Goal: Task Accomplishment & Management: Complete application form

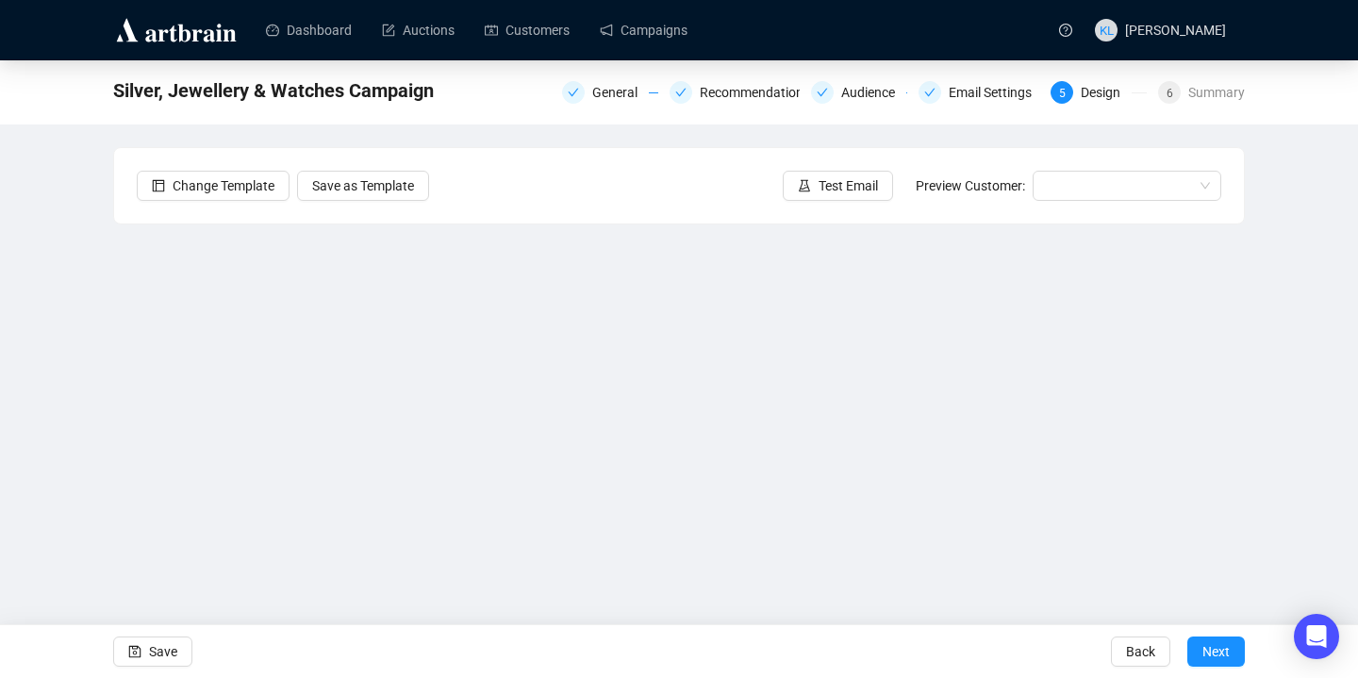
click at [1205, 90] on div "Summary" at bounding box center [1217, 92] width 57 height 23
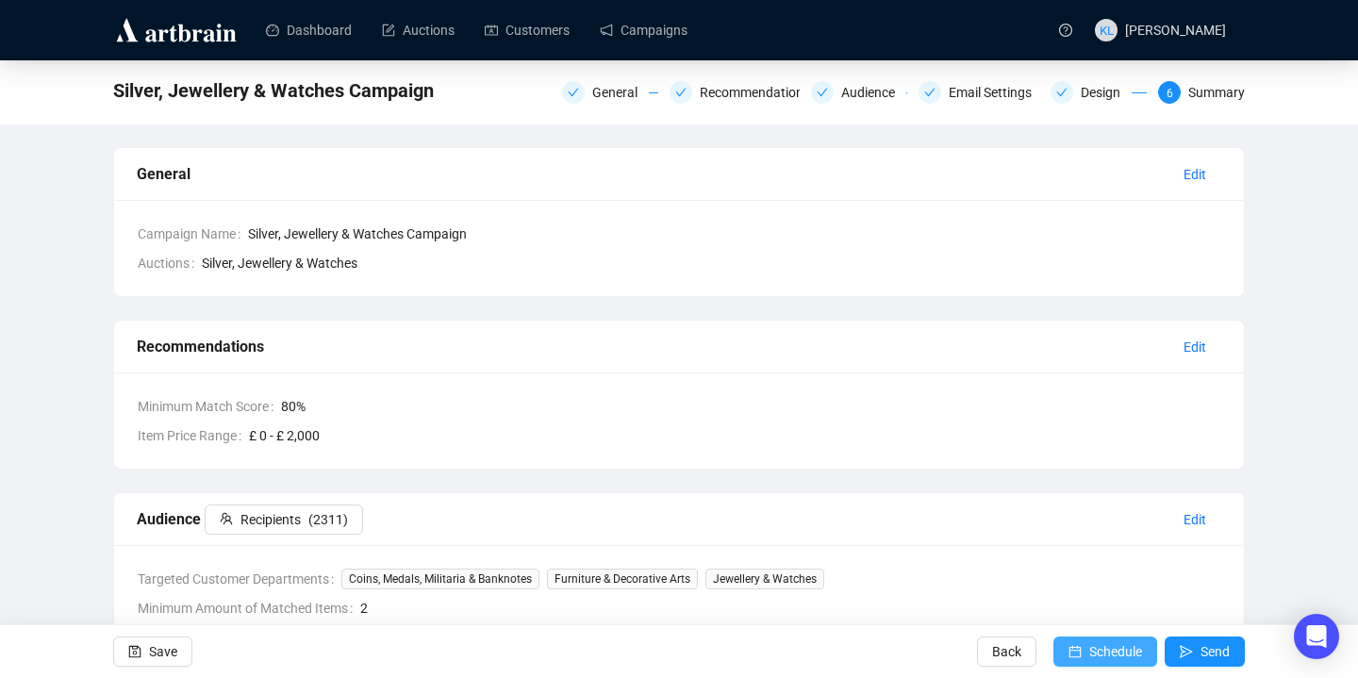
click at [1096, 641] on span "Schedule" at bounding box center [1115, 651] width 53 height 53
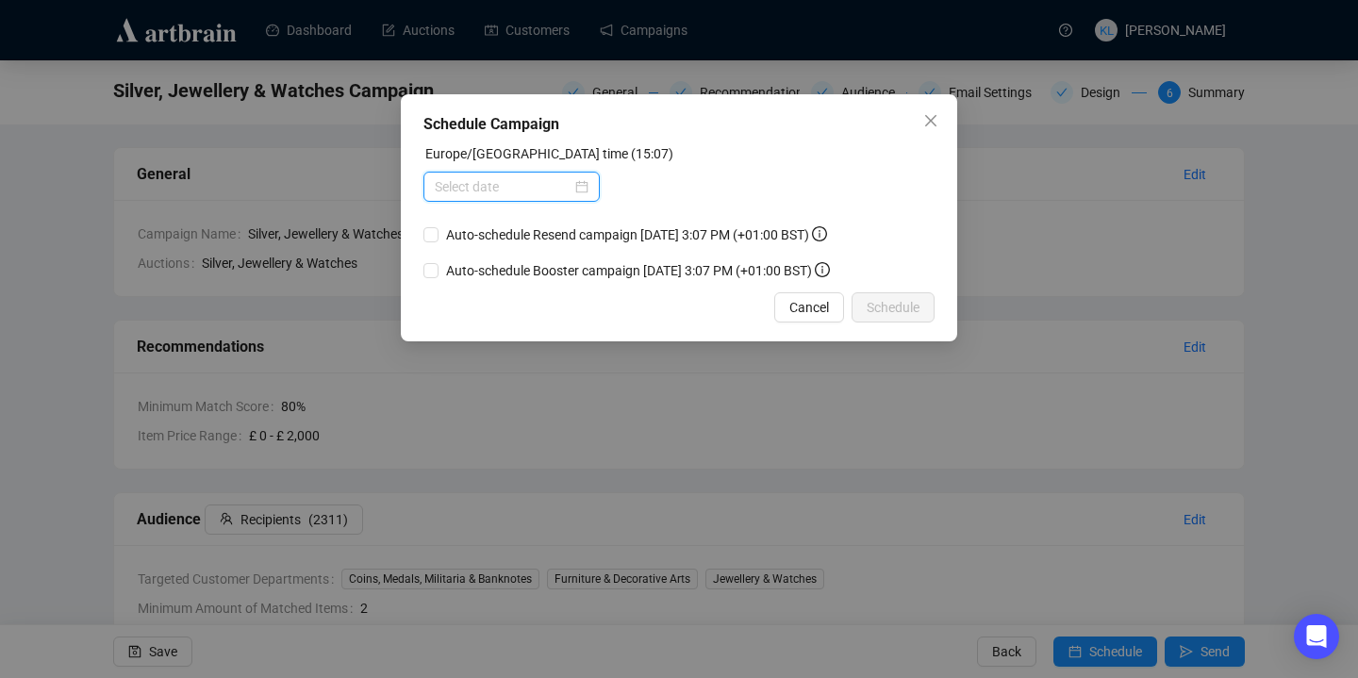
click at [530, 180] on input at bounding box center [503, 186] width 137 height 21
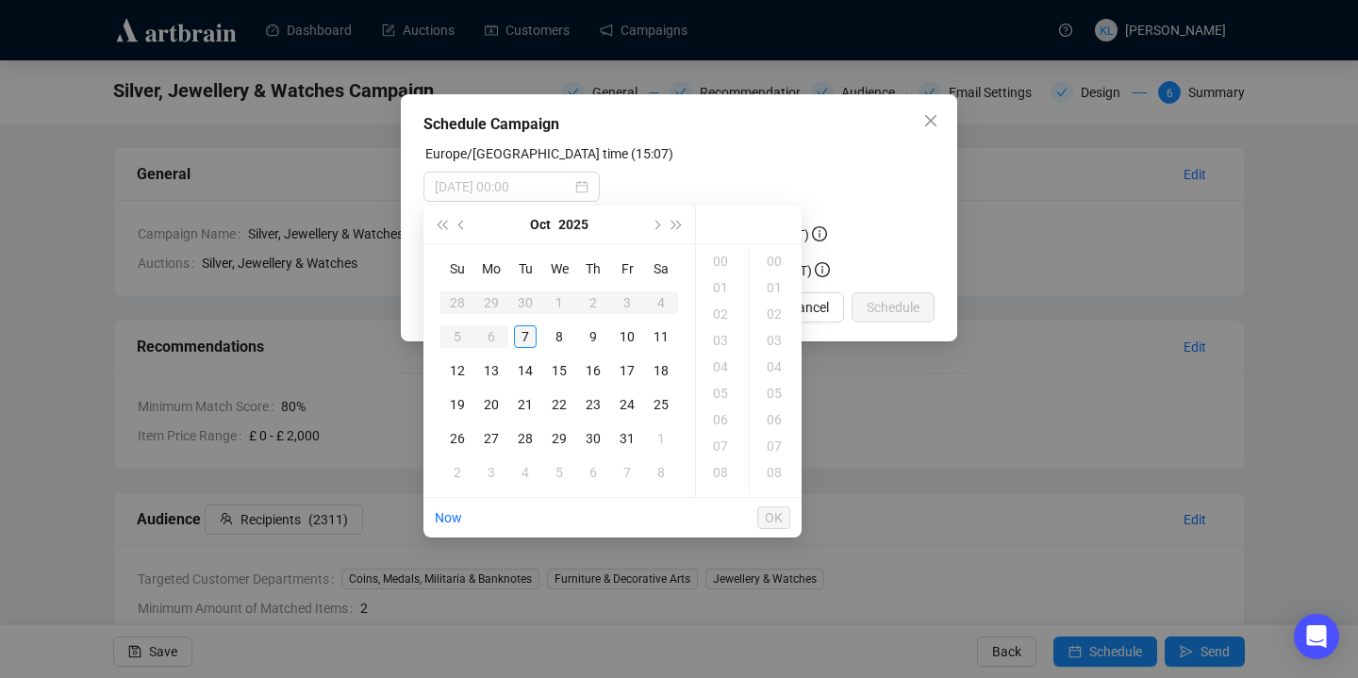
click at [533, 329] on div "7" at bounding box center [525, 336] width 23 height 23
click at [728, 363] on div "19" at bounding box center [722, 367] width 45 height 26
click at [773, 318] on div "40" at bounding box center [776, 314] width 45 height 26
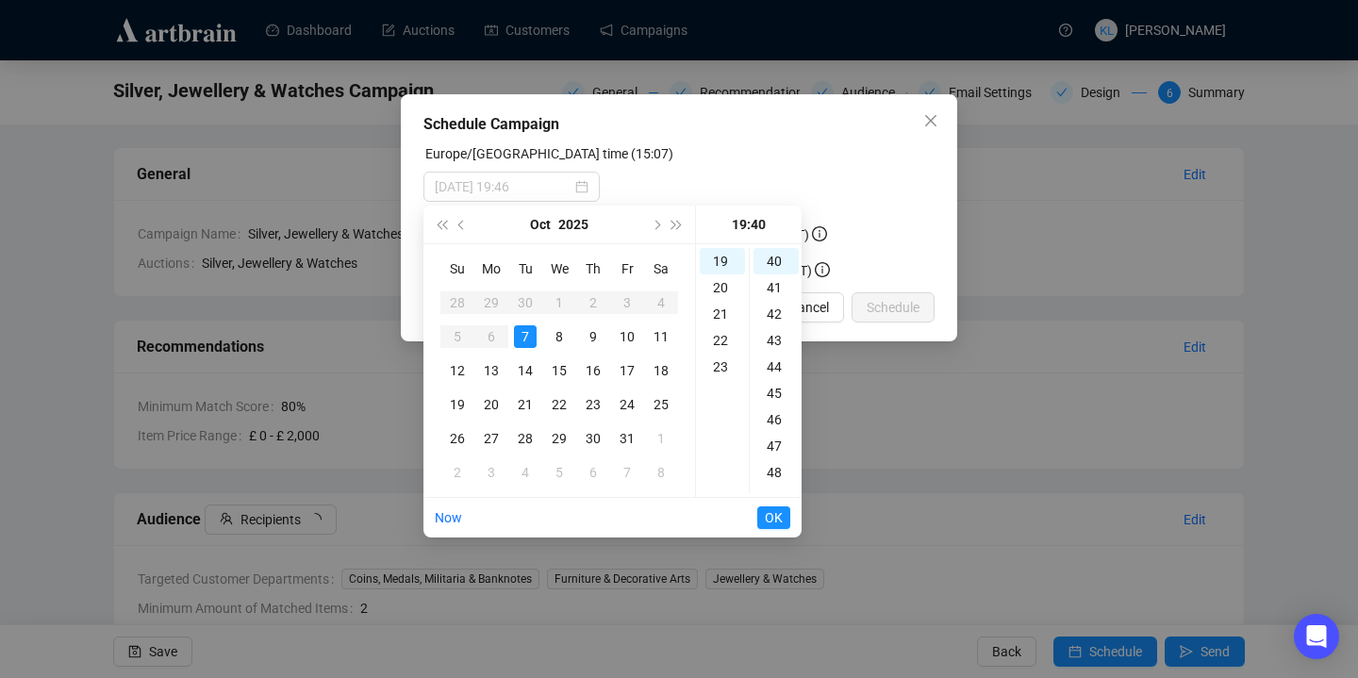
type input "[DATE] 19:40"
click at [765, 517] on span "OK" at bounding box center [774, 518] width 18 height 36
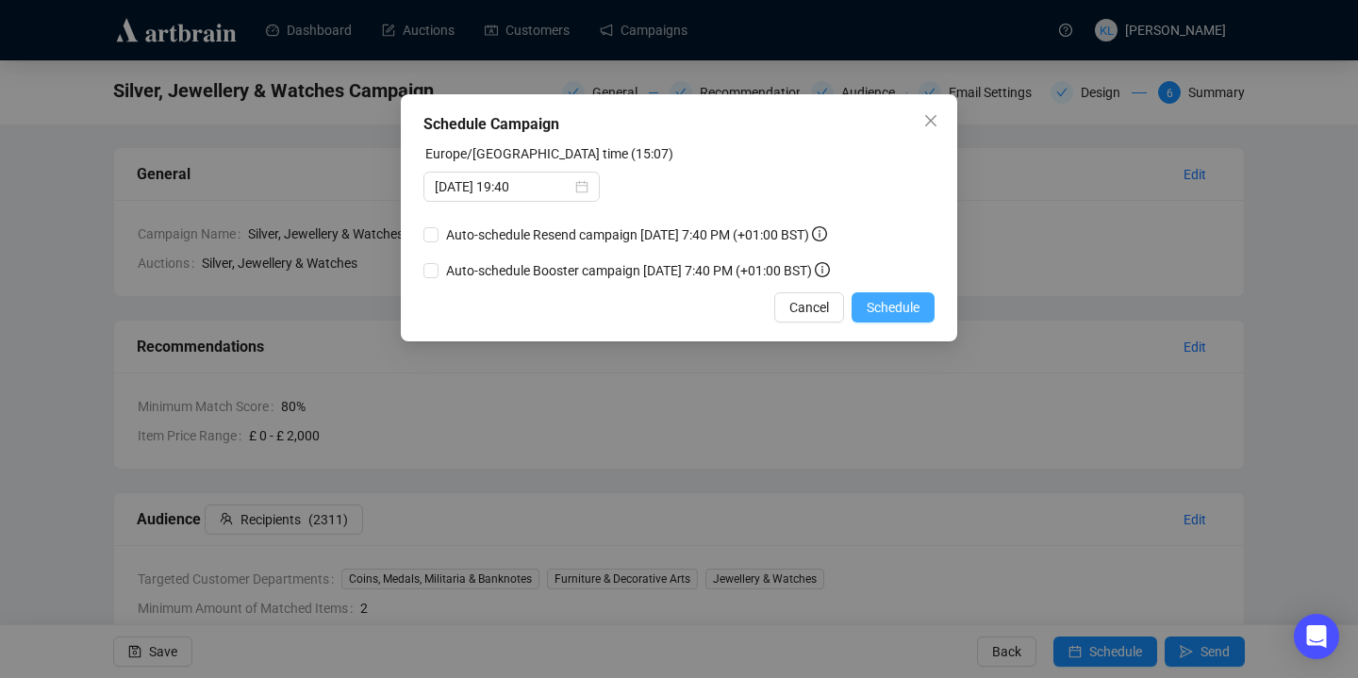
click at [910, 303] on span "Schedule" at bounding box center [893, 307] width 53 height 21
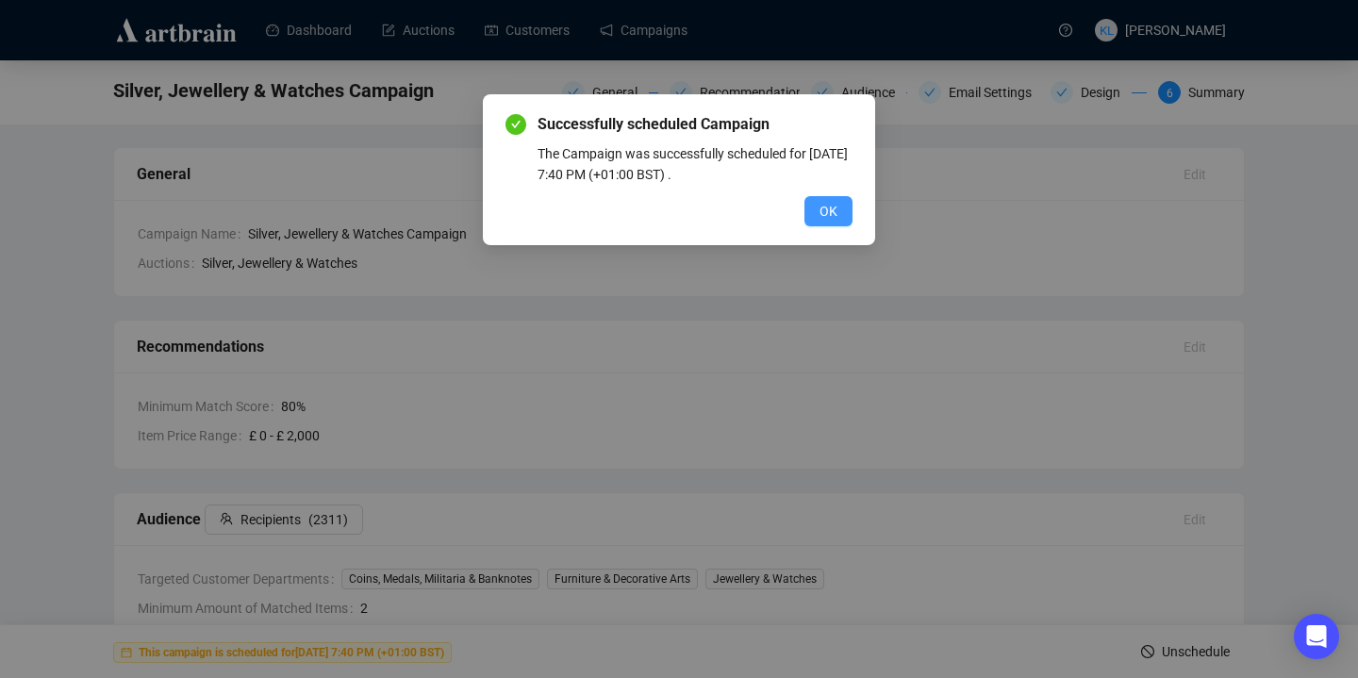
click at [824, 201] on span "OK" at bounding box center [829, 211] width 18 height 21
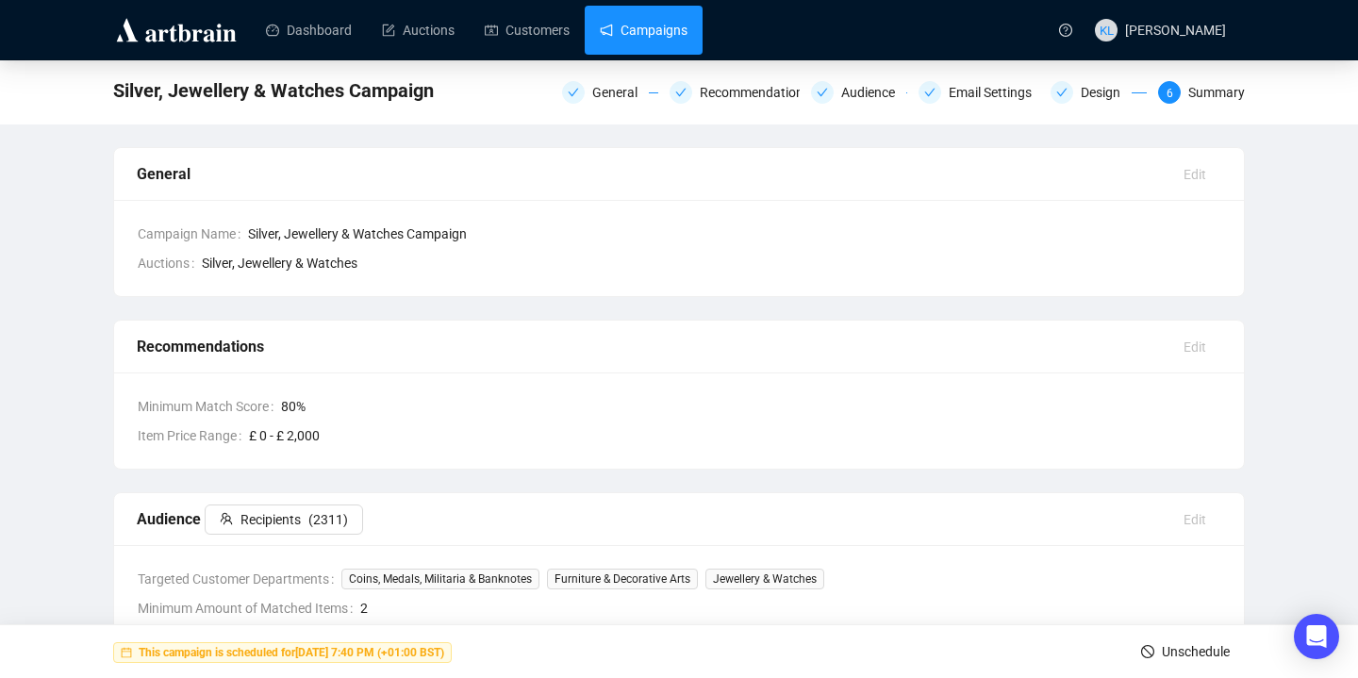
click at [665, 31] on link "Campaigns" at bounding box center [644, 30] width 88 height 49
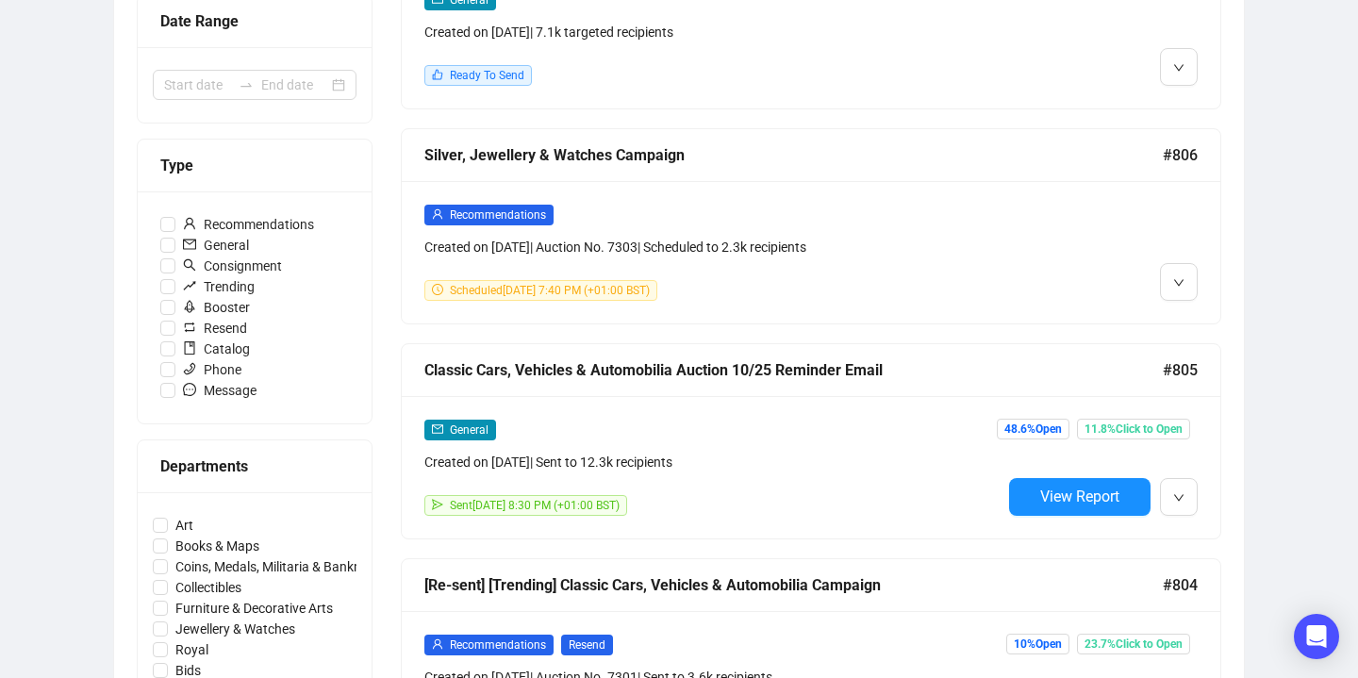
scroll to position [431, 0]
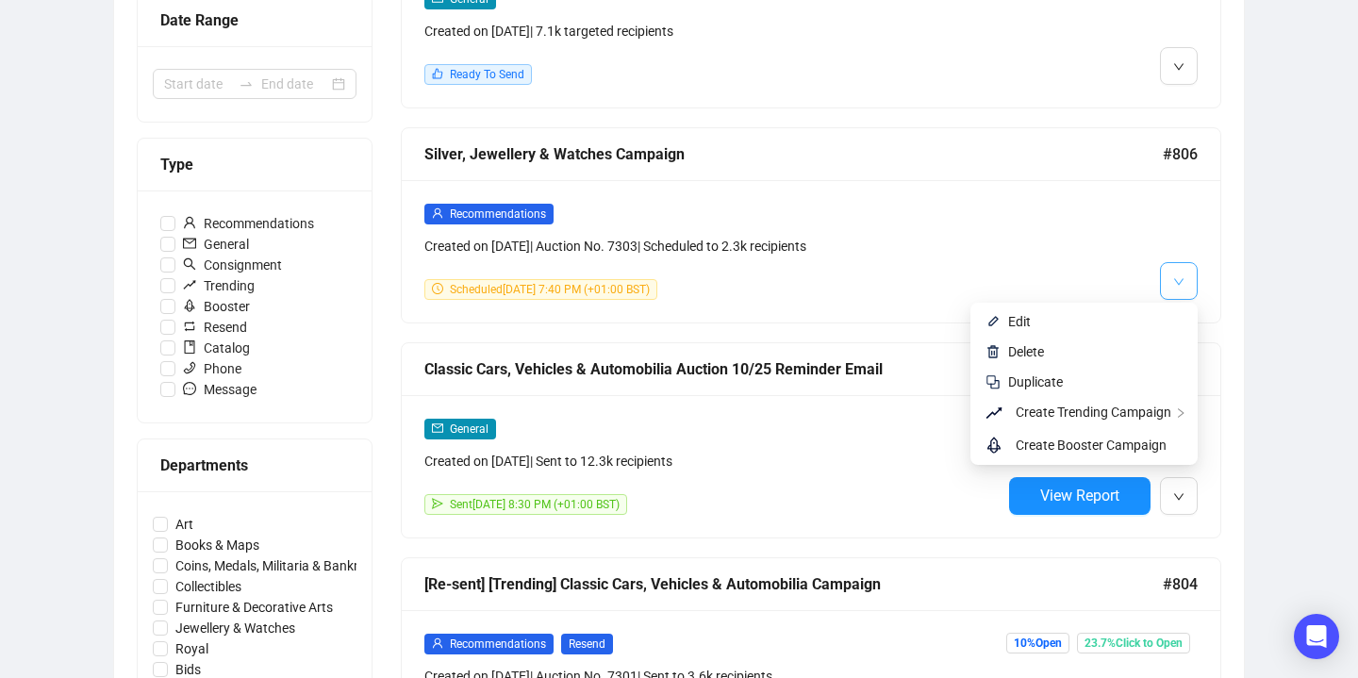
click at [1175, 289] on span "button" at bounding box center [1178, 281] width 11 height 24
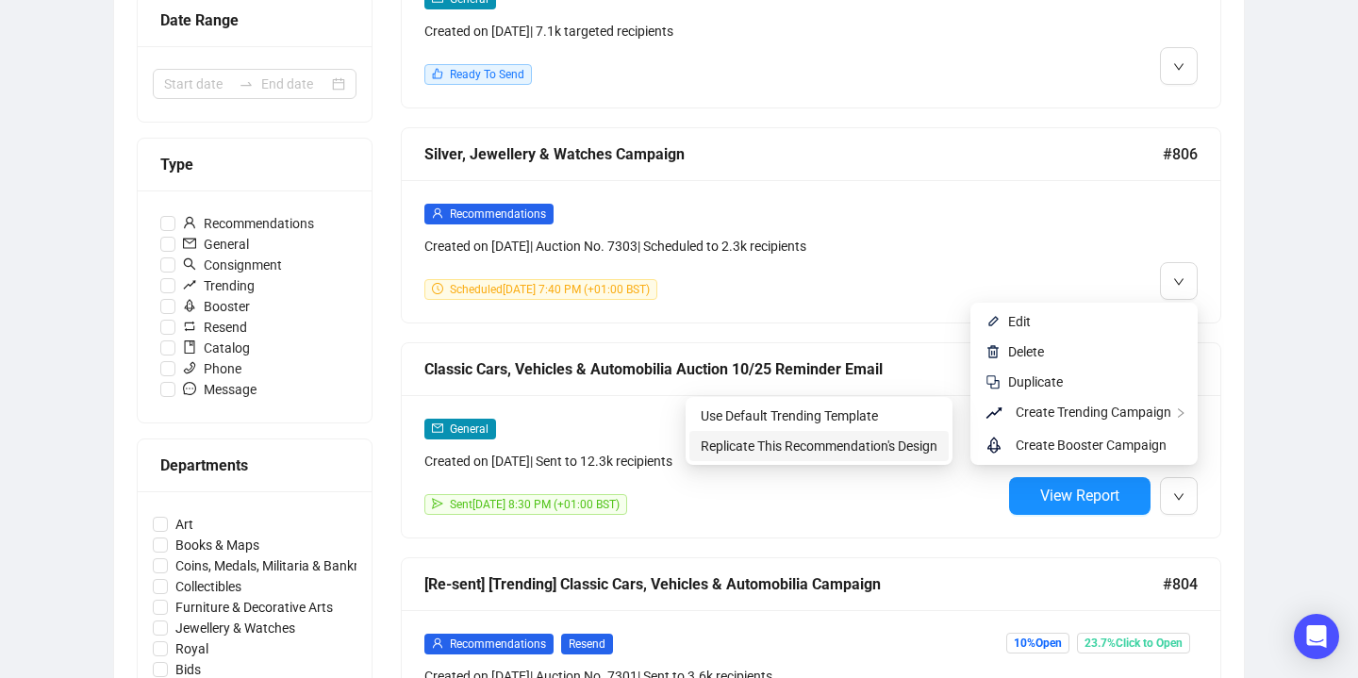
click at [901, 453] on span "Replicate This Recommendation's Design" at bounding box center [819, 446] width 237 height 15
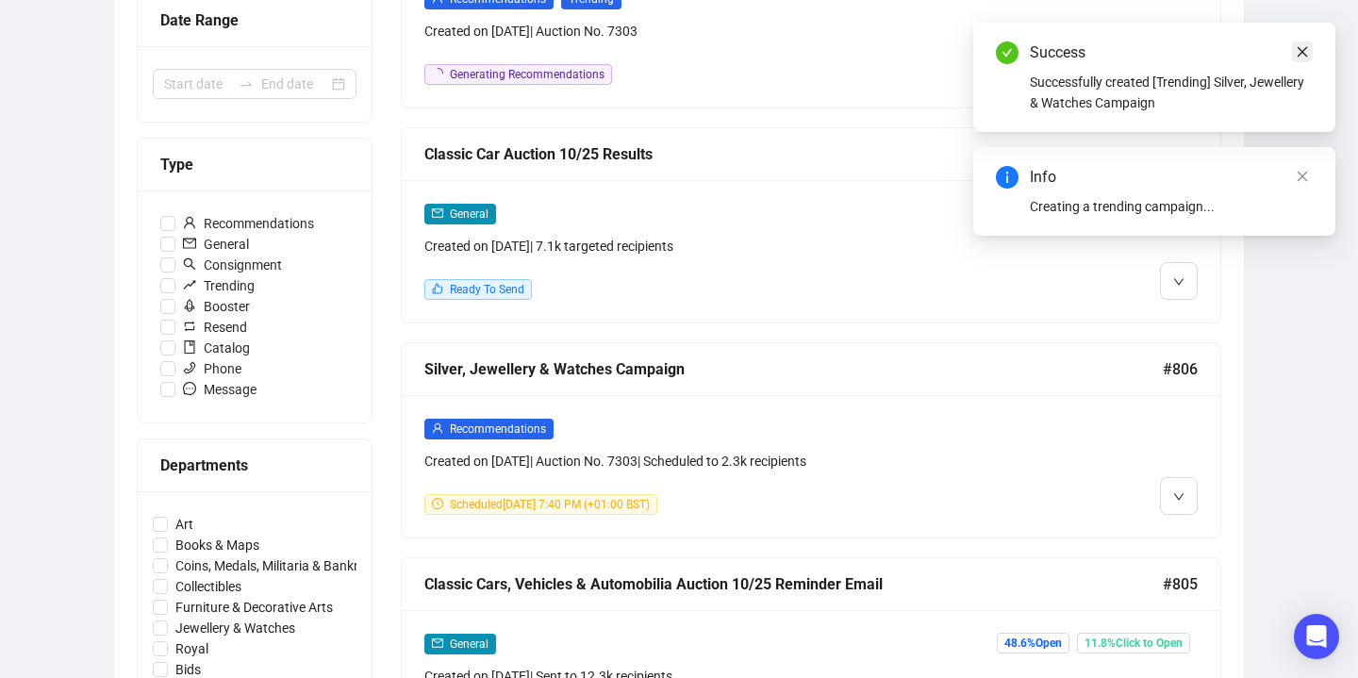
click at [1303, 48] on icon "close" at bounding box center [1302, 51] width 13 height 13
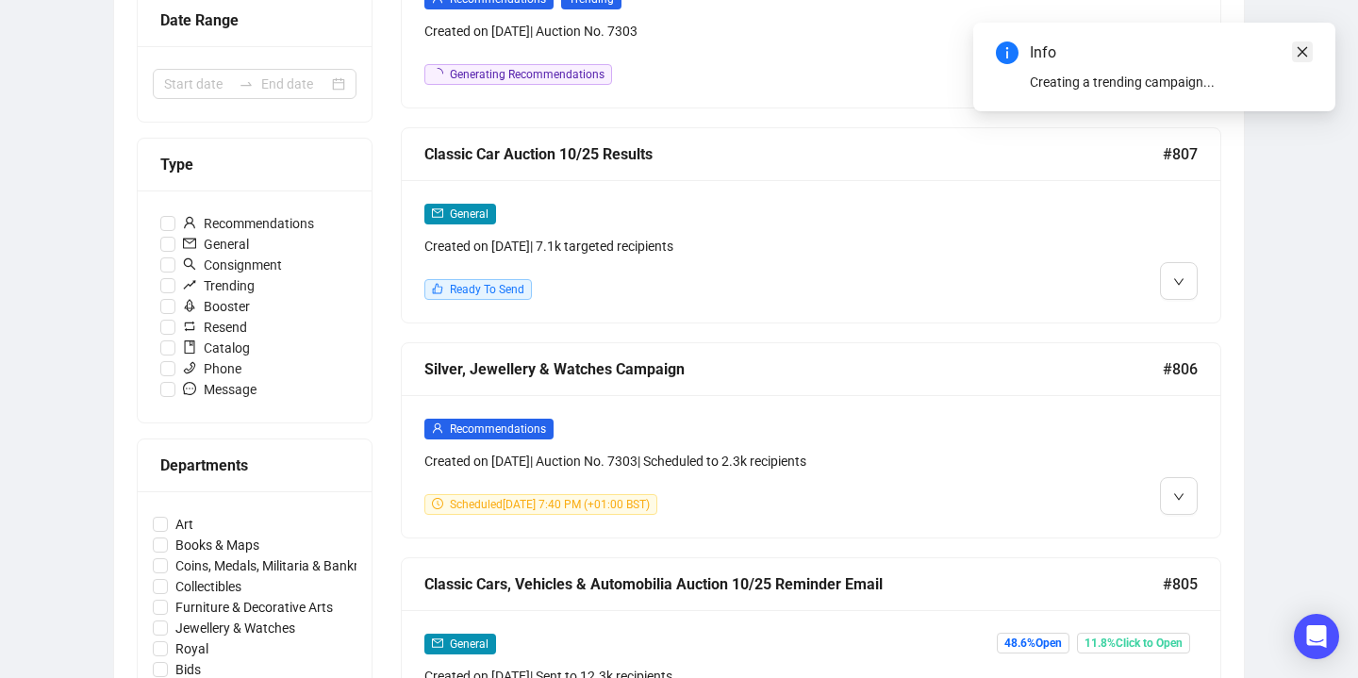
click at [1298, 52] on icon "close" at bounding box center [1302, 51] width 13 height 13
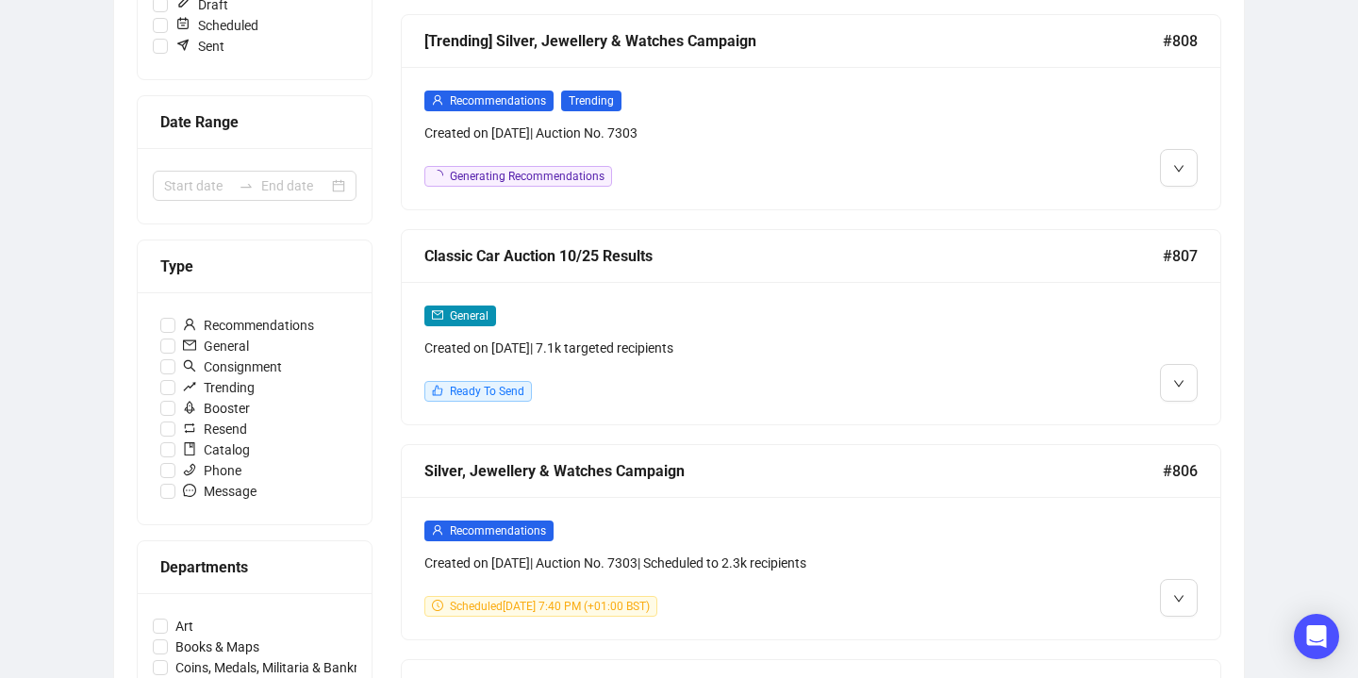
scroll to position [289, 0]
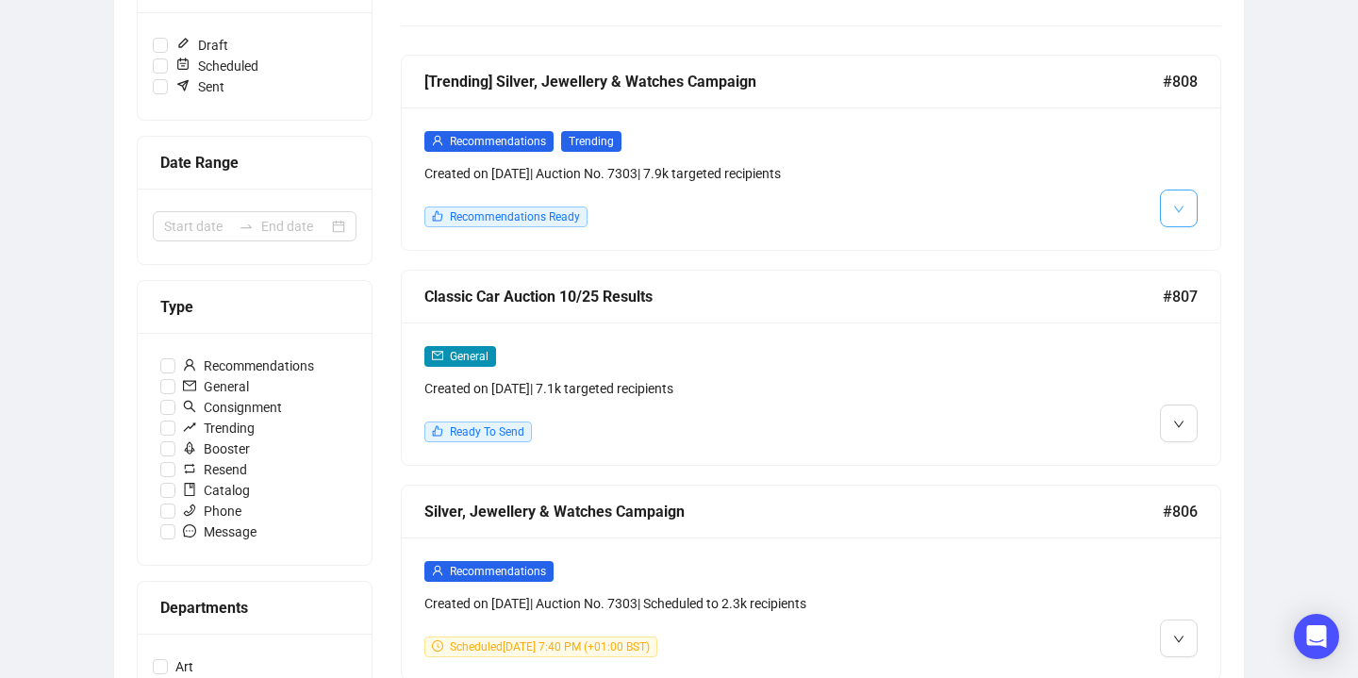
click at [1177, 199] on span "button" at bounding box center [1178, 208] width 11 height 24
click at [1179, 255] on img at bounding box center [1182, 248] width 15 height 15
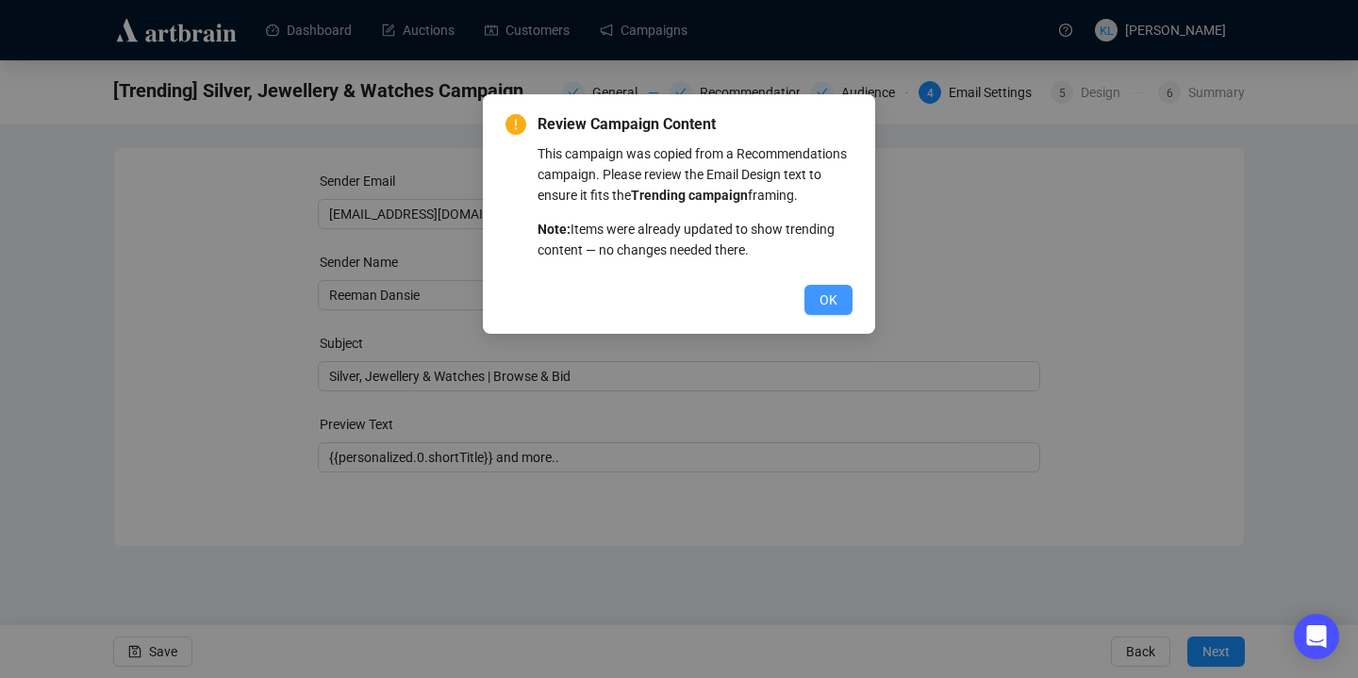
click at [831, 310] on span "OK" at bounding box center [829, 300] width 18 height 21
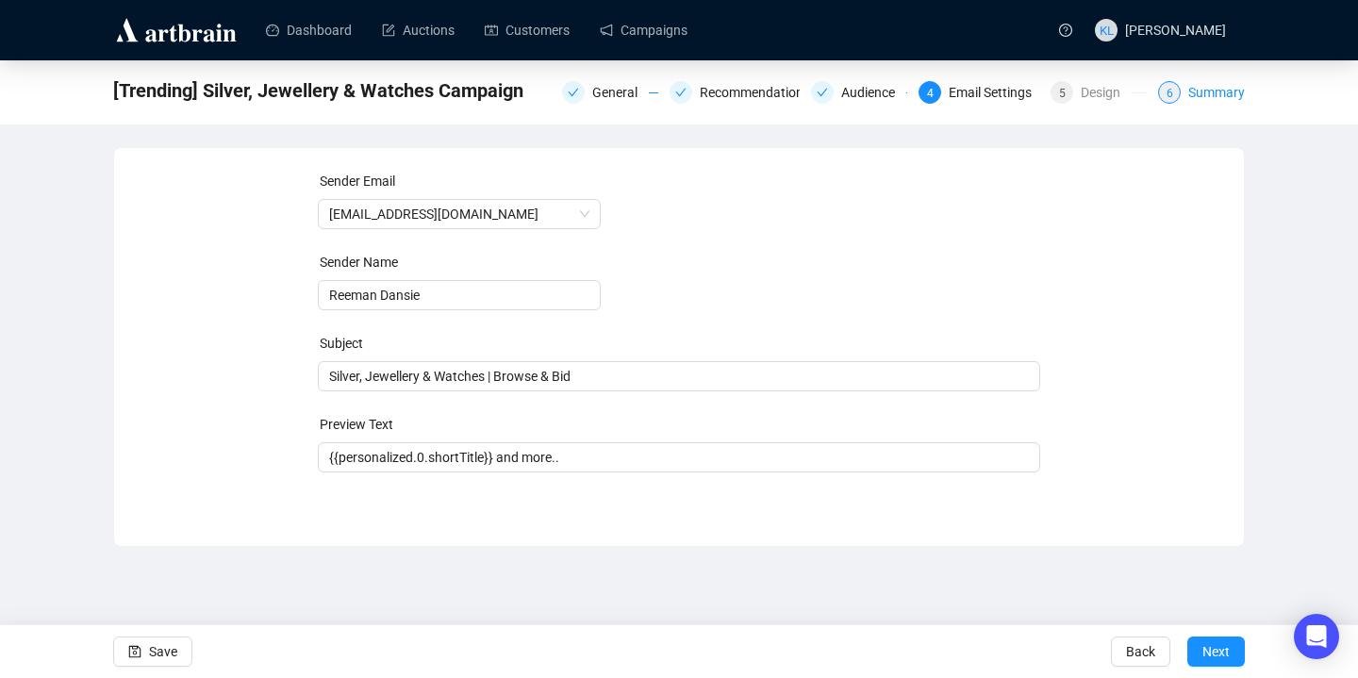
click at [1201, 91] on div "Summary" at bounding box center [1217, 92] width 57 height 23
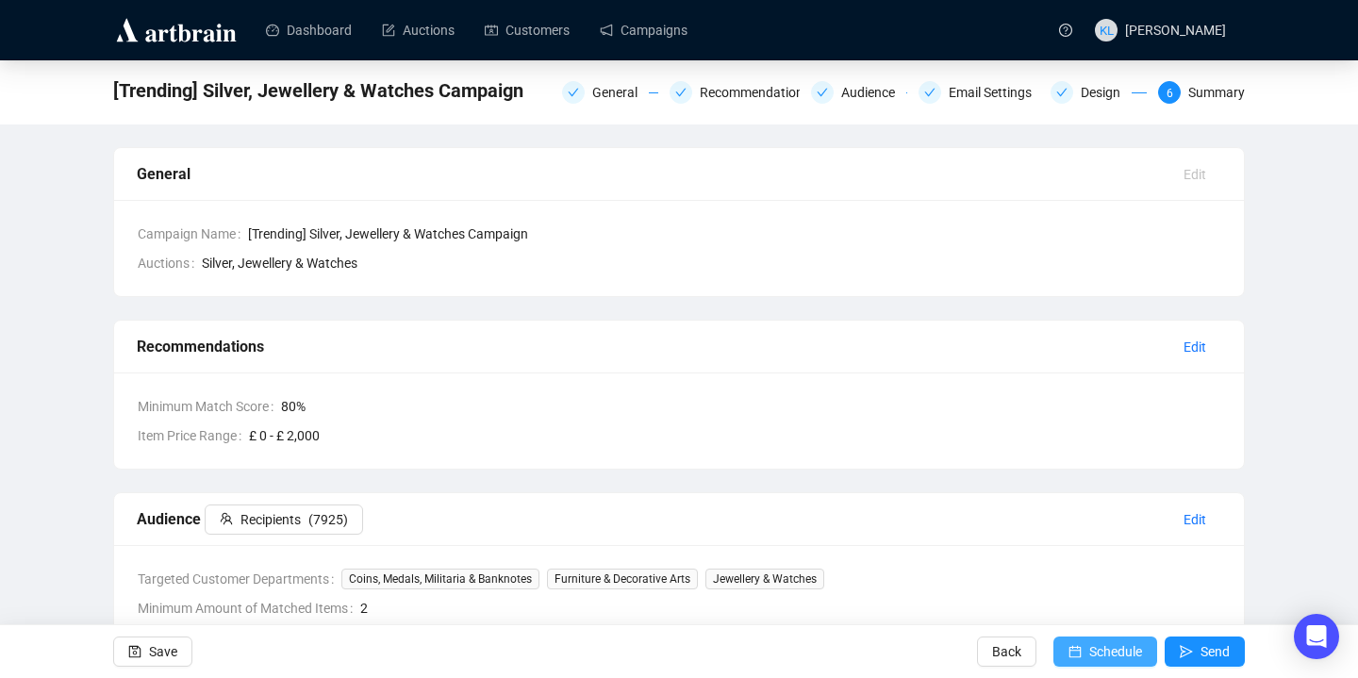
click at [1079, 645] on button "Schedule" at bounding box center [1106, 652] width 104 height 30
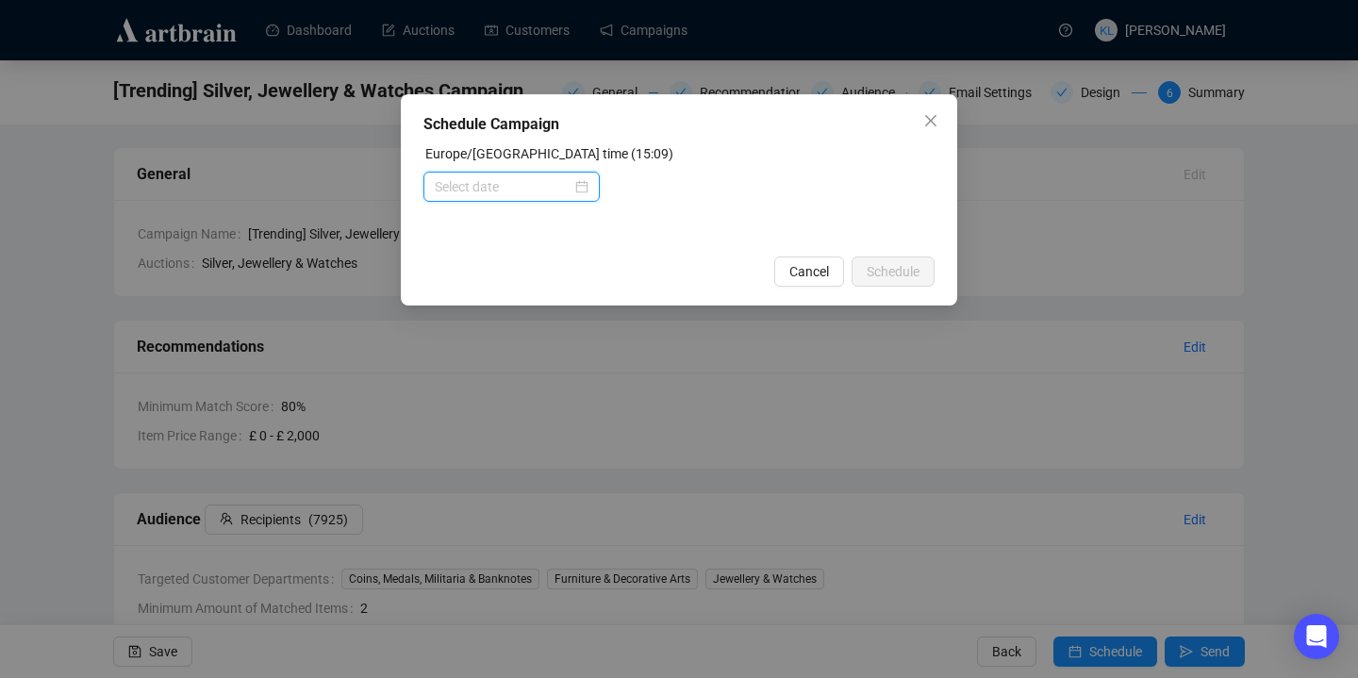
click at [445, 191] on input at bounding box center [503, 186] width 137 height 21
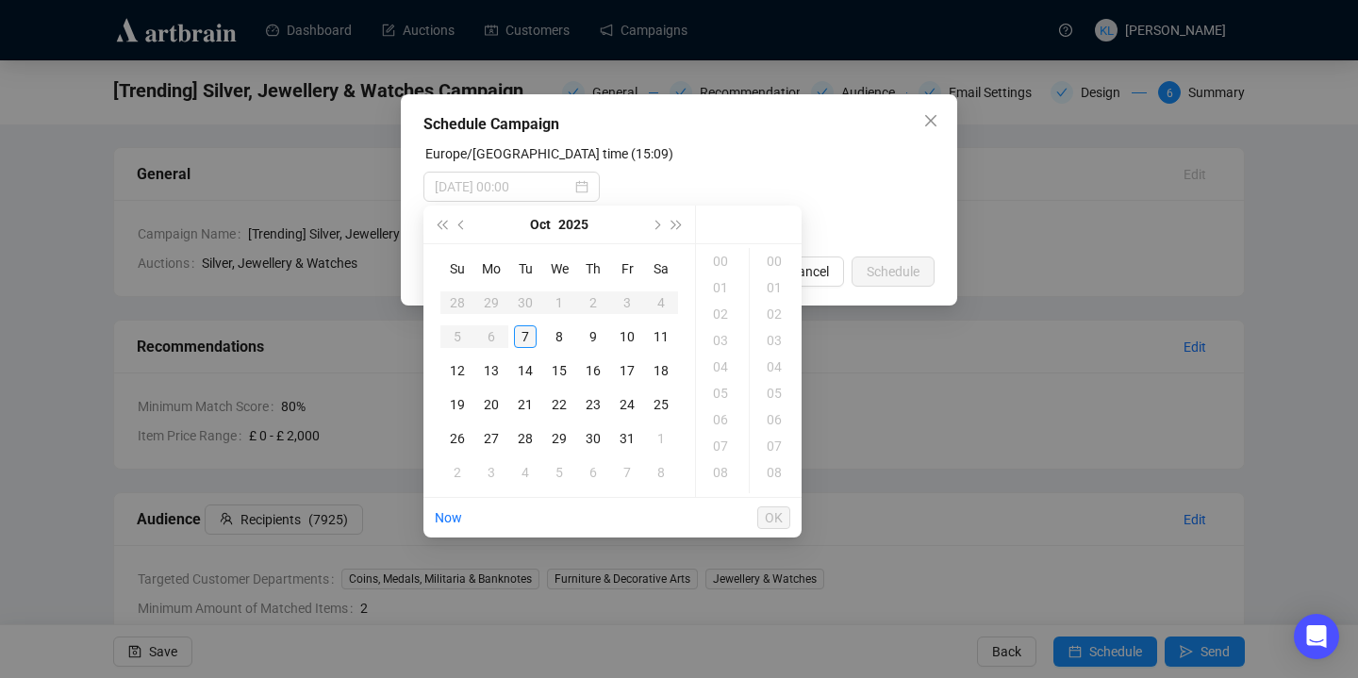
click at [522, 341] on div "7" at bounding box center [525, 336] width 23 height 23
click at [721, 367] on div "19" at bounding box center [722, 367] width 45 height 26
type input "[DATE] 19:40"
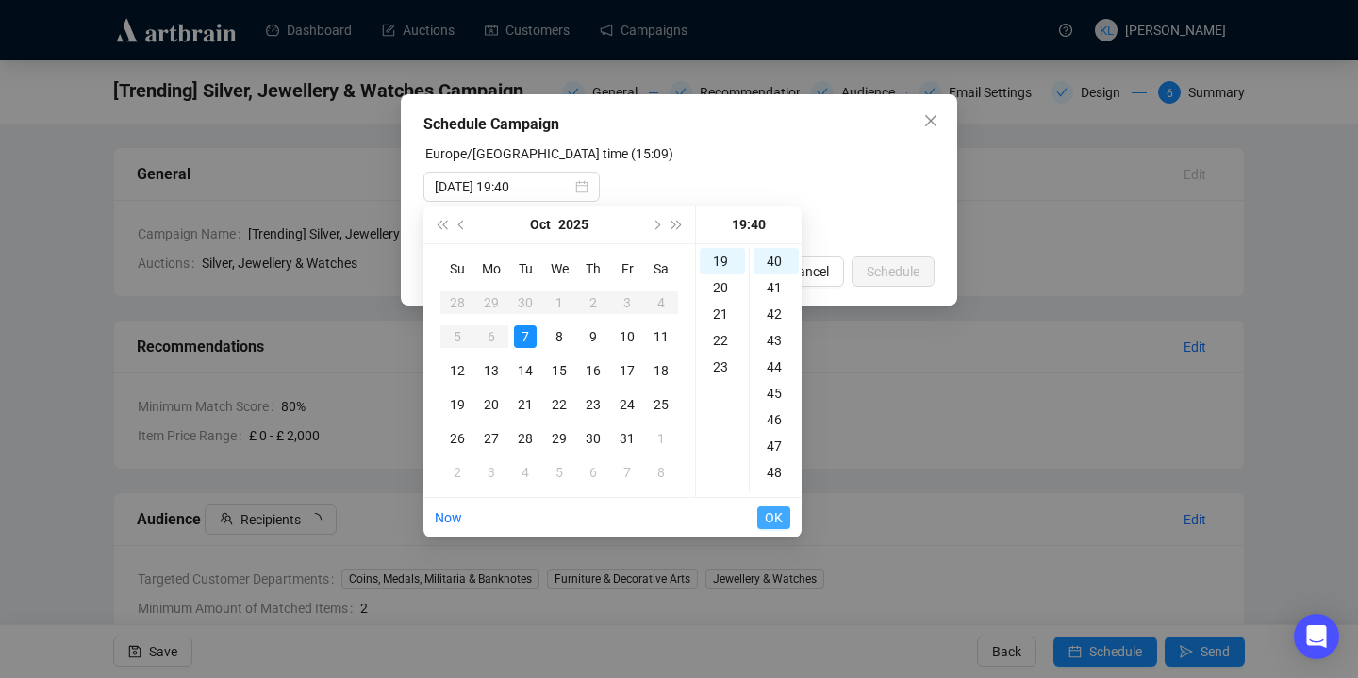
click at [784, 518] on button "OK" at bounding box center [773, 518] width 33 height 23
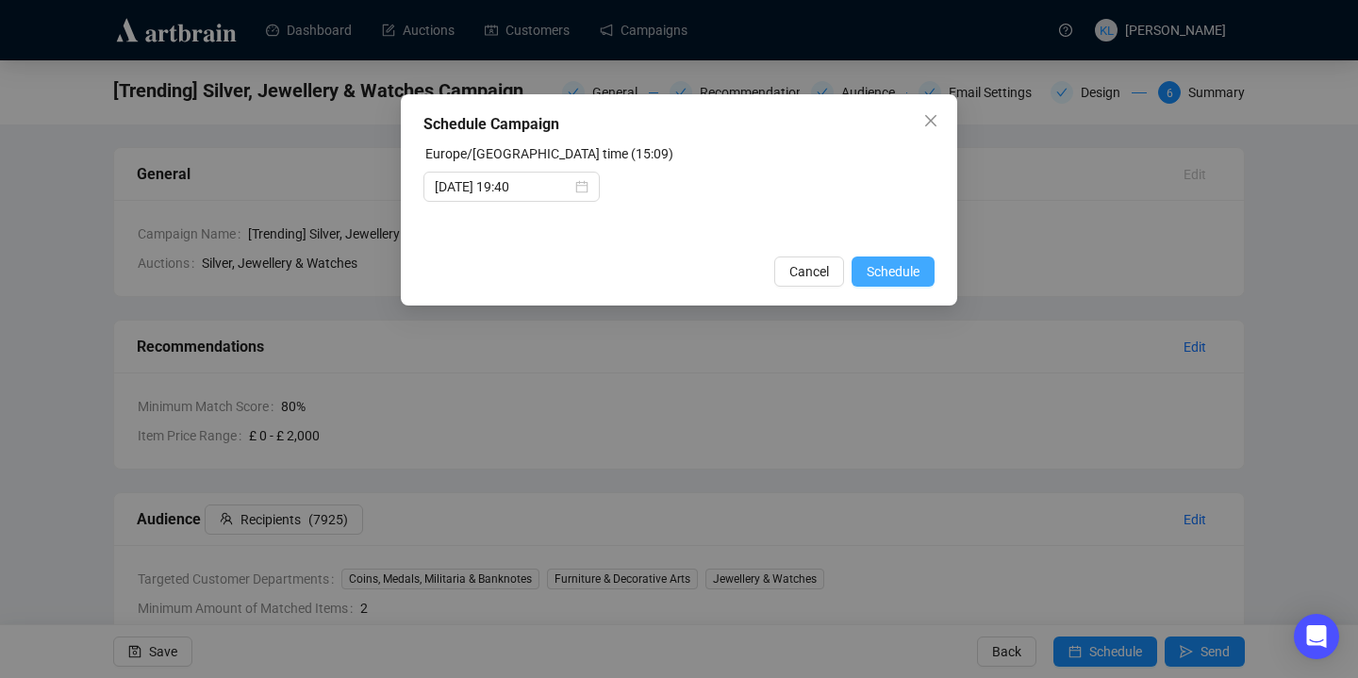
click at [899, 280] on span "Schedule" at bounding box center [893, 271] width 53 height 21
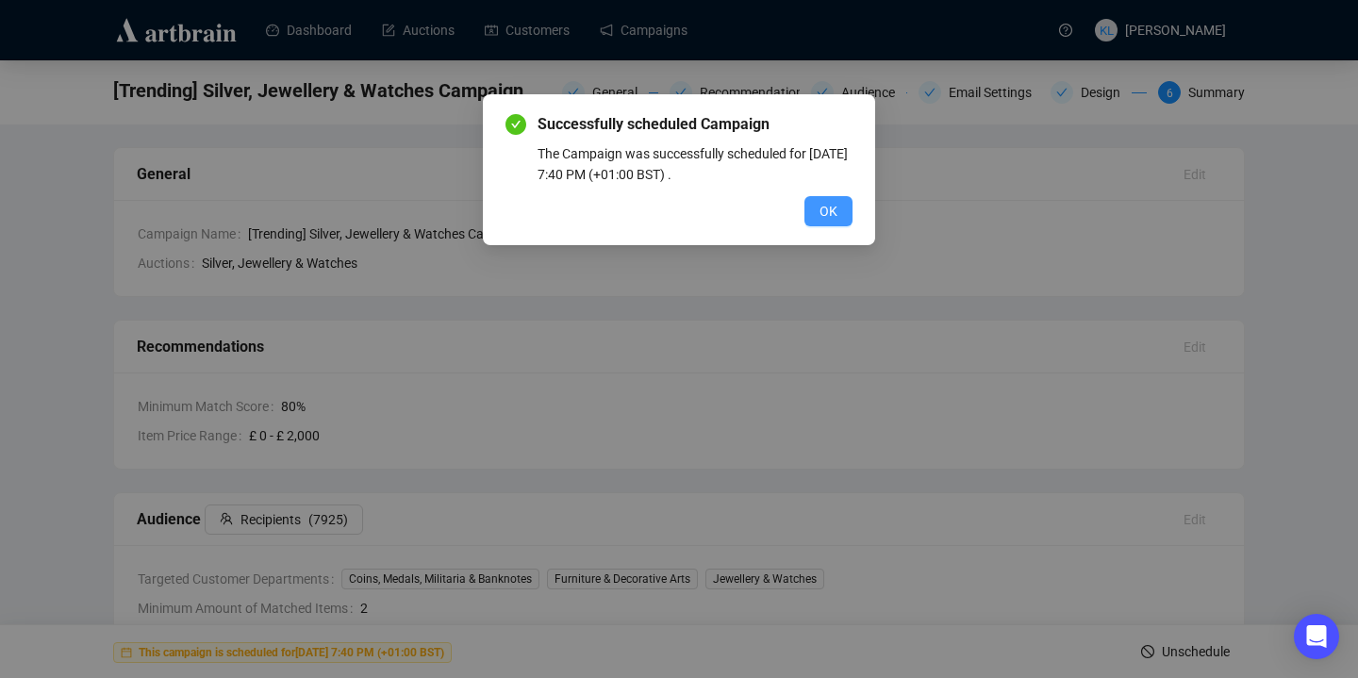
click at [843, 207] on button "OK" at bounding box center [829, 211] width 48 height 30
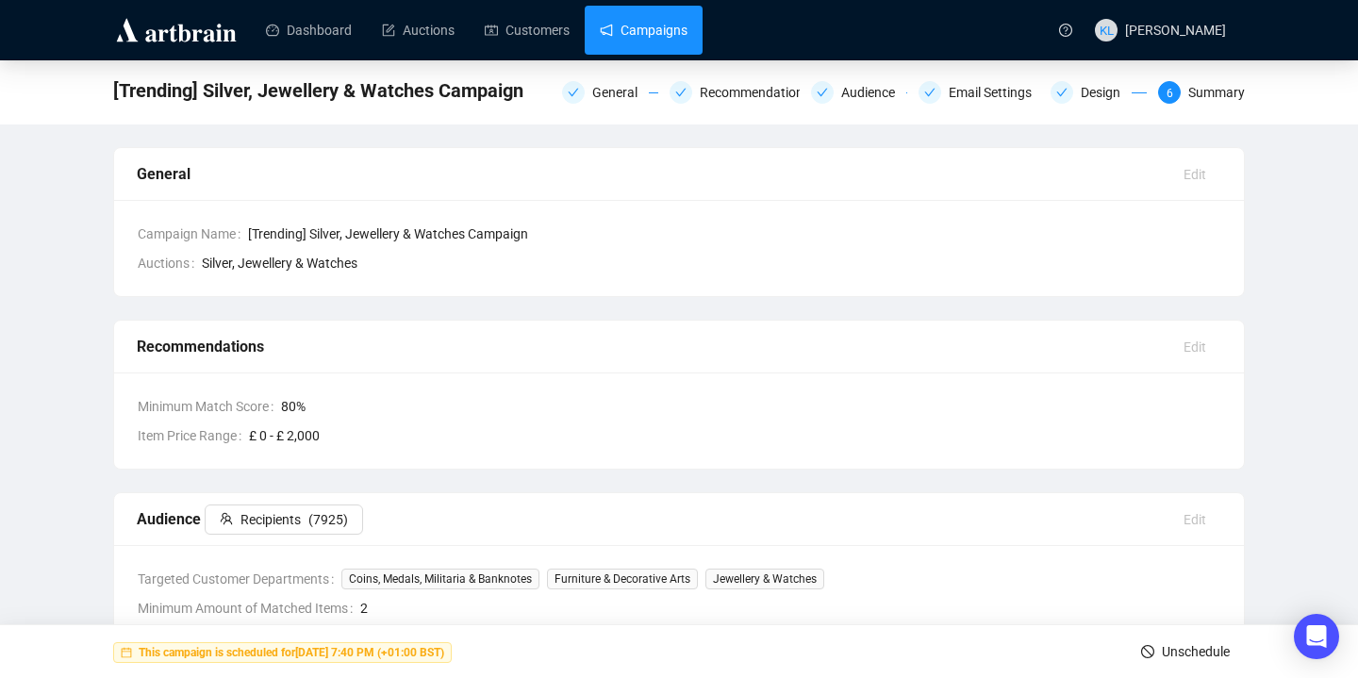
click at [649, 42] on link "Campaigns" at bounding box center [644, 30] width 88 height 49
